Goal: Information Seeking & Learning: Learn about a topic

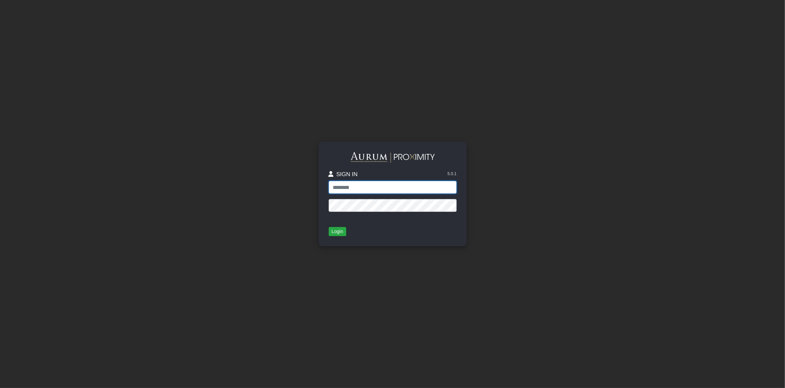
type input "*"
type input "**********"
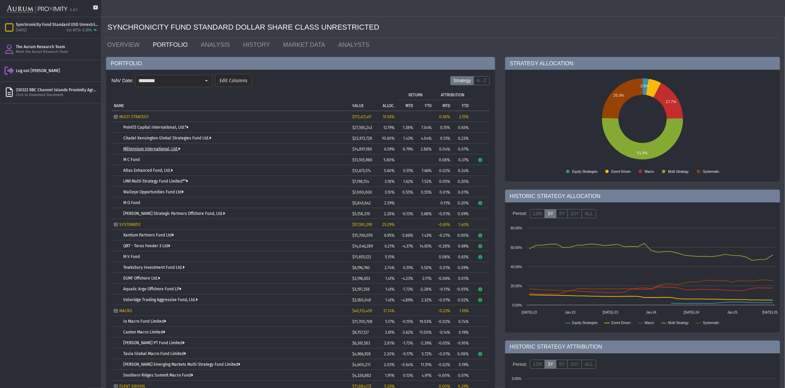
click at [149, 146] on link "Millennium International, Ltd." at bounding box center [151, 148] width 57 height 5
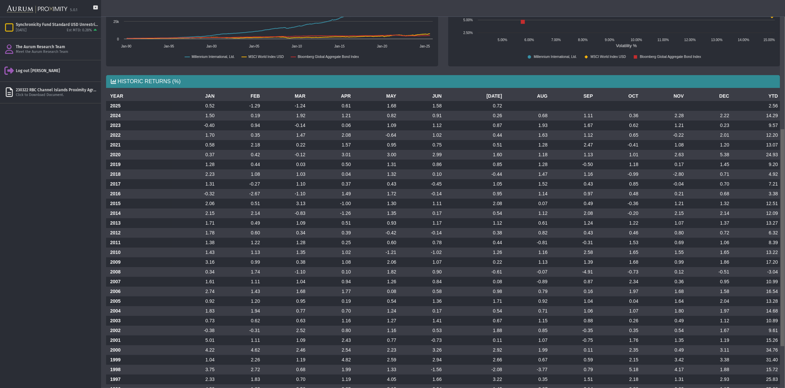
scroll to position [235, 0]
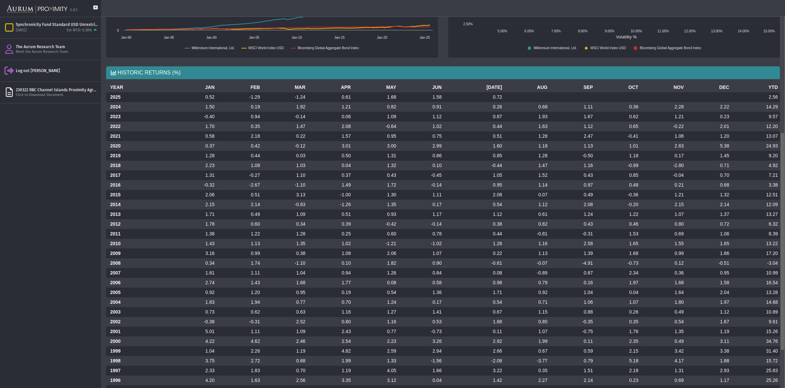
drag, startPoint x: 784, startPoint y: 68, endPoint x: 786, endPoint y: 199, distance: 130.7
click at [785, 199] on html "5.0.1 Pull down to refresh... Release to refresh... Refreshing... Synchronicity…" at bounding box center [392, 194] width 785 height 388
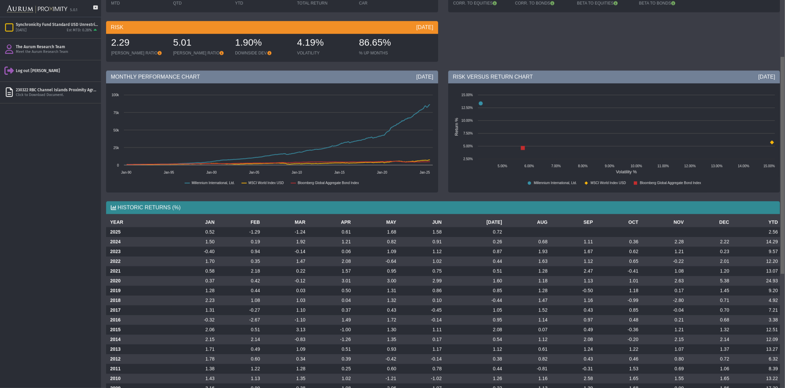
scroll to position [102, 0]
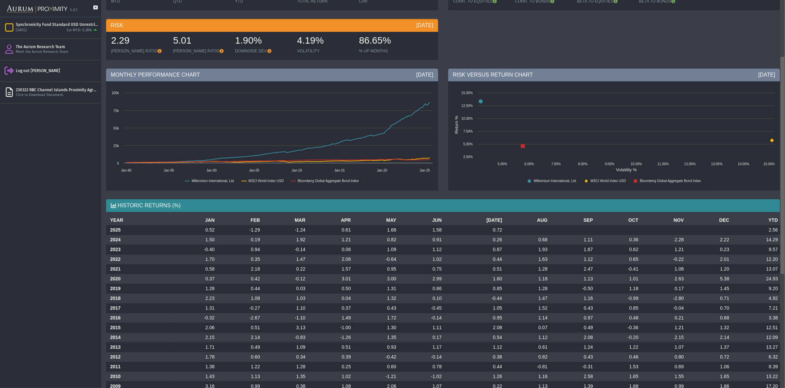
drag, startPoint x: 785, startPoint y: 147, endPoint x: 786, endPoint y: 69, distance: 77.5
click at [785, 69] on html "5.0.1 Pull down to refresh... Release to refresh... Refreshing... Synchronicity…" at bounding box center [392, 194] width 785 height 388
